Goal: Check status: Check status

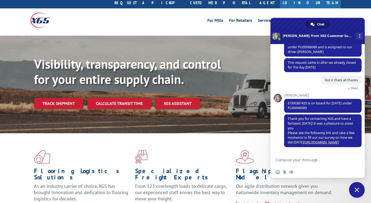
scroll to position [79, 0]
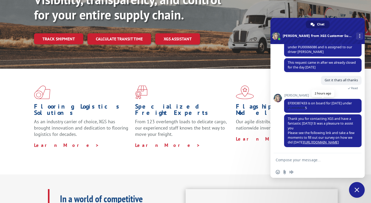
drag, startPoint x: 307, startPoint y: 107, endPoint x: 288, endPoint y: 108, distance: 19.4
click at [288, 108] on span "EFI00387433 is on board for [DATE] under PU00066085" at bounding box center [320, 105] width 64 height 9
copy span "PU00066085"
click at [63, 33] on link "Track shipment" at bounding box center [58, 38] width 49 height 11
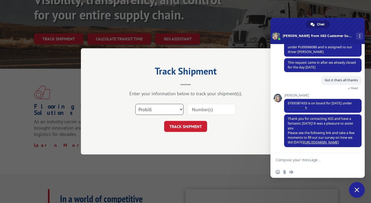
click at [175, 112] on select "Select category... Probill BOL PO" at bounding box center [159, 109] width 48 height 11
click at [203, 111] on input at bounding box center [211, 109] width 48 height 11
paste input "PU00066085"
type input "PU00066085"
click at [188, 128] on button "TRACK SHIPMENT" at bounding box center [185, 126] width 43 height 11
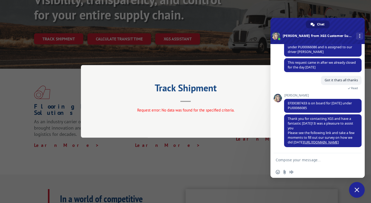
click at [127, 52] on div "Track Shipment Request error: No data was found for the specified criteria." at bounding box center [185, 101] width 371 height 203
click at [356, 188] on span "Close chat" at bounding box center [356, 189] width 5 height 5
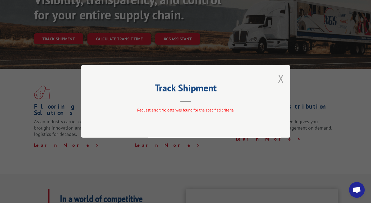
click at [281, 76] on button "Close modal" at bounding box center [281, 78] width 6 height 14
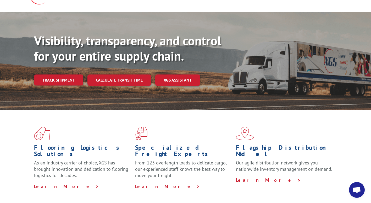
scroll to position [0, 0]
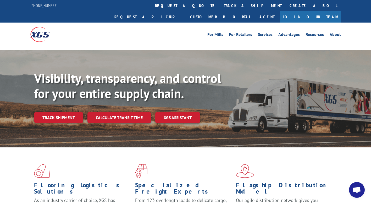
click at [40, 27] on img at bounding box center [39, 34] width 19 height 15
click at [65, 112] on link "Track shipment" at bounding box center [58, 117] width 49 height 11
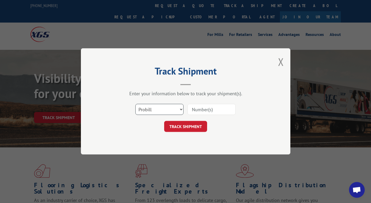
click at [173, 113] on select "Select category... Probill BOL PO" at bounding box center [159, 109] width 48 height 11
select select "bol"
click at [135, 104] on select "Select category... Probill BOL PO" at bounding box center [159, 109] width 48 height 11
click at [214, 110] on input at bounding box center [211, 109] width 48 height 11
paste input "EFI00387434"
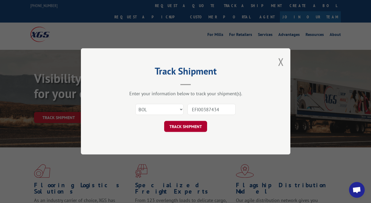
type input "EFI00387434"
click at [184, 125] on button "TRACK SHIPMENT" at bounding box center [185, 126] width 43 height 11
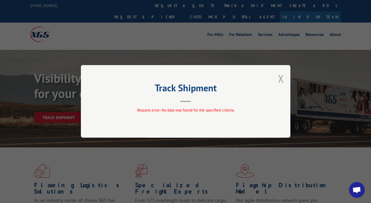
click at [279, 77] on button "Close modal" at bounding box center [281, 78] width 6 height 14
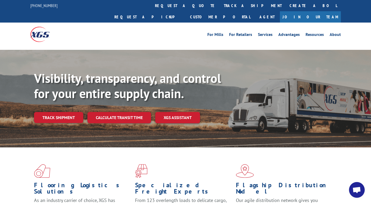
click at [359, 190] on span "Open chat" at bounding box center [356, 189] width 9 height 7
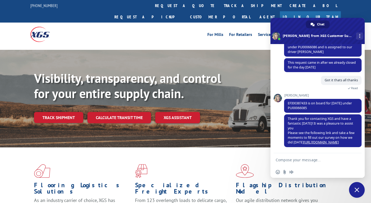
click at [289, 159] on textarea "Compose your message..." at bounding box center [312, 159] width 72 height 5
paste textarea "EFI00387434"
click at [294, 109] on span "EFI00387433 is on board for [DATE] under PU00066085" at bounding box center [320, 105] width 64 height 9
copy span "PU00066085"
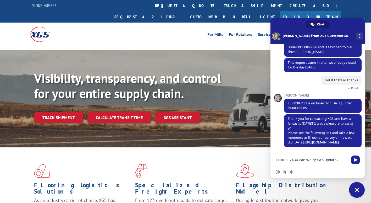
drag, startPoint x: 297, startPoint y: 160, endPoint x: 270, endPoint y: 162, distance: 27.6
paste textarea "PU00066085"
type textarea "PU00066085 can we get an update?"
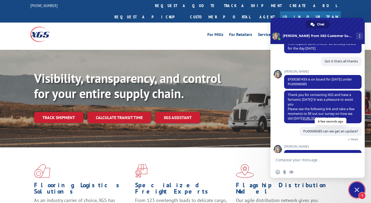
scroll to position [152, 0]
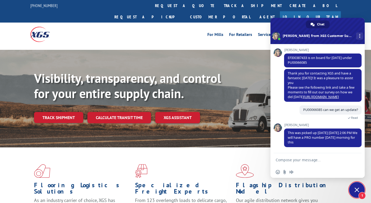
click at [311, 160] on textarea "Compose your message..." at bounding box center [312, 159] width 72 height 5
type textarea "Thanks!"
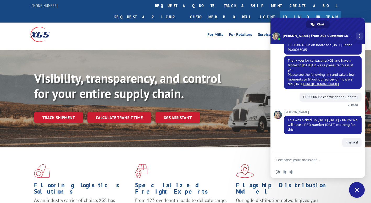
scroll to position [165, 0]
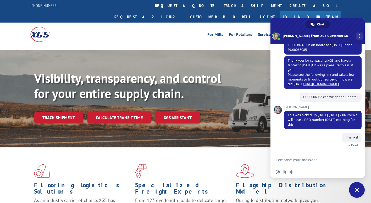
click at [360, 191] on span "Close chat" at bounding box center [357, 190] width 16 height 16
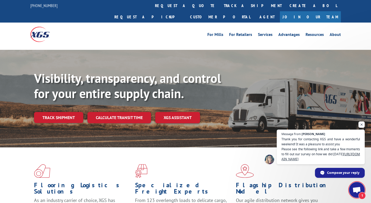
scroll to position [171, 0]
click at [355, 192] on span "Open chat" at bounding box center [356, 189] width 9 height 7
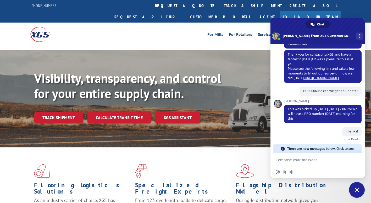
scroll to position [215, 0]
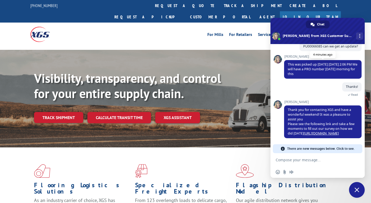
drag, startPoint x: 316, startPoint y: 75, endPoint x: 288, endPoint y: 64, distance: 29.3
click at [288, 64] on span "This was picked up today 09/12/25 at 2:06 PM We will have a PRO number Monday m…" at bounding box center [322, 69] width 77 height 19
copy span "This was picked up today 09/12/25 at 2:06 PM We will have a PRO number Monday m…"
